Goal: Check status: Check status

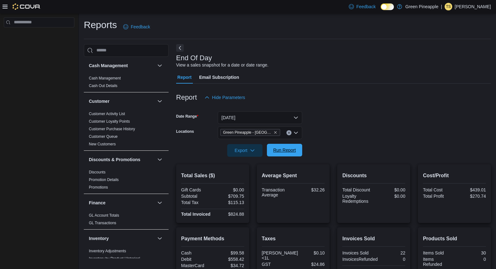
click at [278, 149] on span "Run Report" at bounding box center [284, 150] width 23 height 6
click at [286, 148] on span "Run Report" at bounding box center [284, 150] width 23 height 6
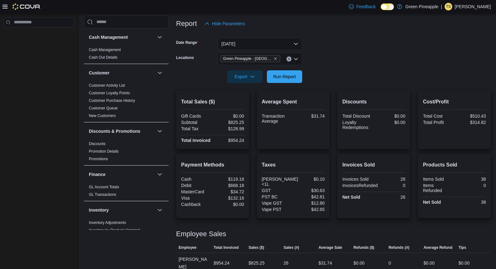
scroll to position [78, 0]
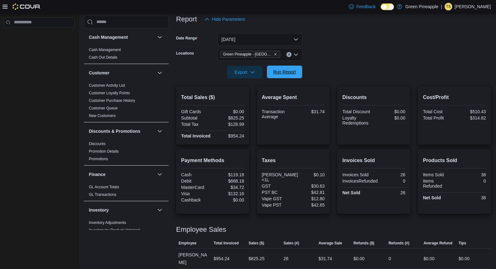
click at [289, 74] on span "Run Report" at bounding box center [284, 72] width 23 height 6
click at [289, 75] on span "Run Report" at bounding box center [284, 72] width 23 height 6
click at [285, 72] on span "Run Report" at bounding box center [284, 72] width 23 height 6
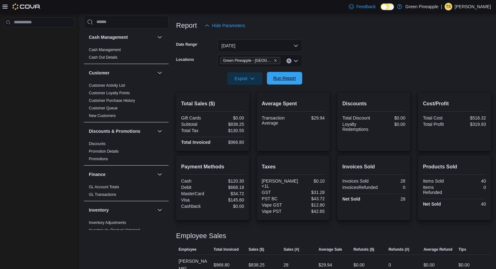
click at [285, 72] on div "Export Run Report" at bounding box center [239, 78] width 126 height 13
drag, startPoint x: 231, startPoint y: 181, endPoint x: 241, endPoint y: 181, distance: 9.5
click at [244, 181] on div "$120.30" at bounding box center [229, 180] width 30 height 5
copy div "120.30"
click at [267, 134] on div "Average Spent Transaction Average $29.94" at bounding box center [293, 121] width 63 height 49
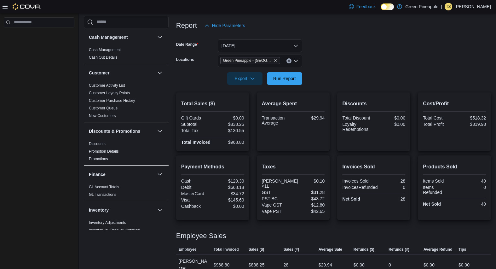
drag, startPoint x: 229, startPoint y: 125, endPoint x: 233, endPoint y: 125, distance: 3.8
click at [230, 125] on div "$838.25" at bounding box center [229, 124] width 30 height 5
drag, startPoint x: 231, startPoint y: 124, endPoint x: 241, endPoint y: 124, distance: 9.2
click at [243, 125] on div "$838.25" at bounding box center [229, 124] width 30 height 5
copy div "838.2"
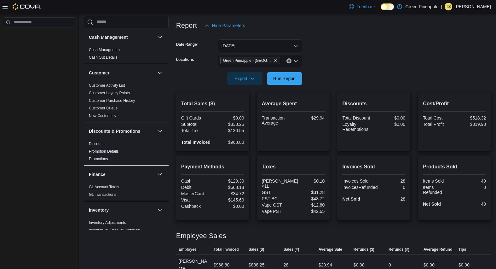
click at [237, 128] on div "$130.55" at bounding box center [229, 130] width 30 height 5
drag, startPoint x: 231, startPoint y: 125, endPoint x: 242, endPoint y: 125, distance: 12.0
click at [244, 126] on div "$838.25" at bounding box center [229, 124] width 30 height 5
copy div "838.25"
